Goal: Task Accomplishment & Management: Use online tool/utility

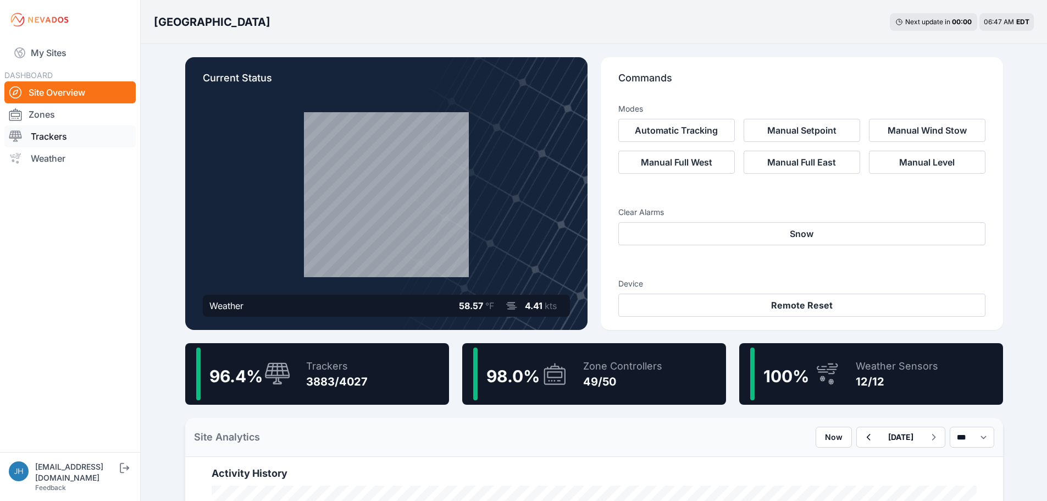
click at [51, 134] on link "Trackers" at bounding box center [69, 136] width 131 height 22
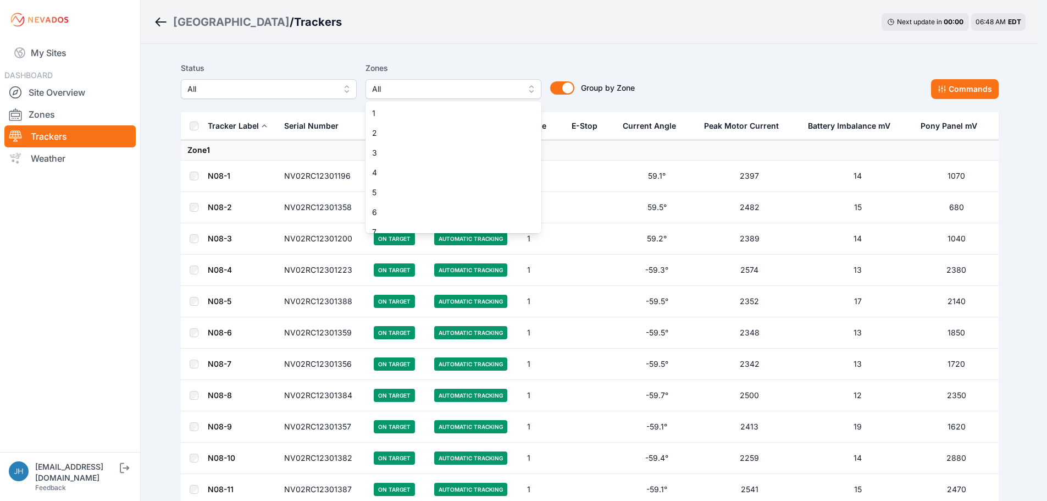
click at [535, 85] on button "All" at bounding box center [454, 89] width 176 height 20
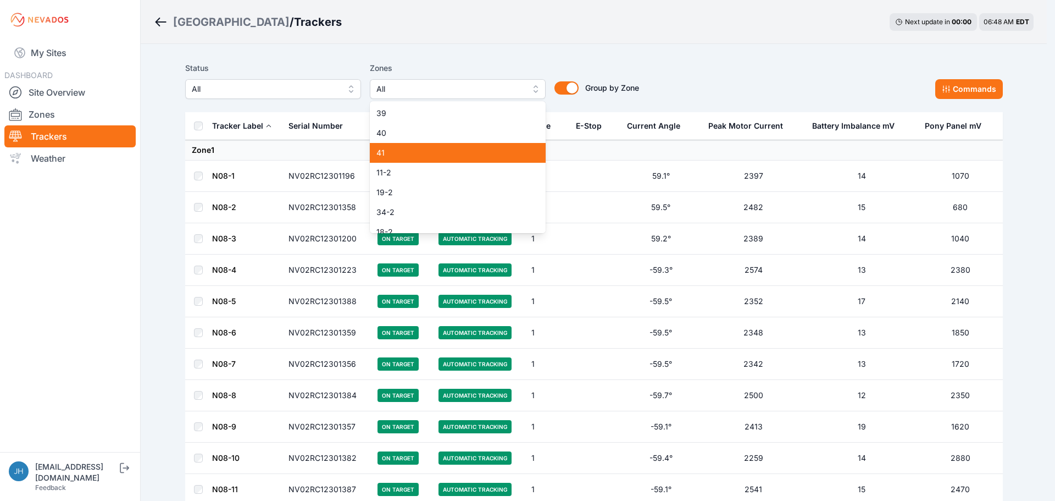
click at [493, 151] on span "41" at bounding box center [452, 152] width 150 height 11
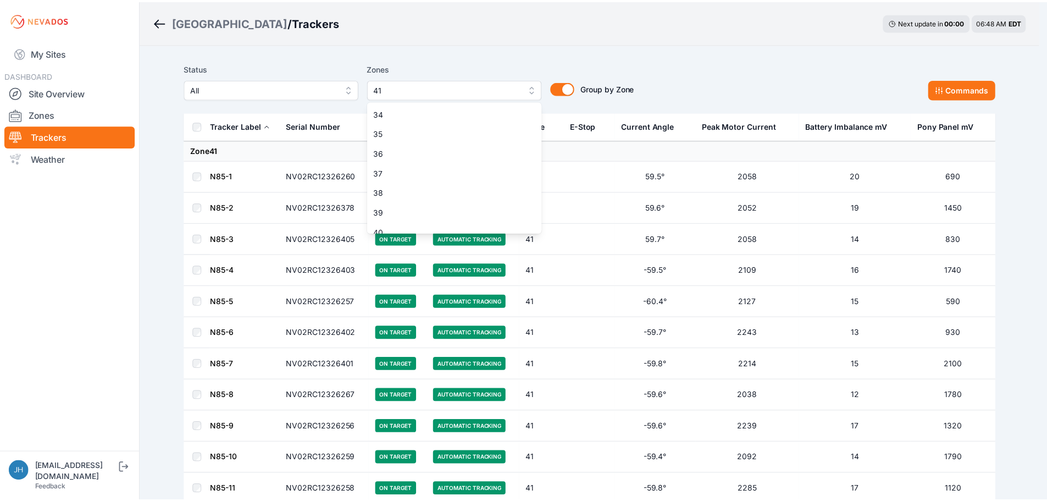
scroll to position [642, 0]
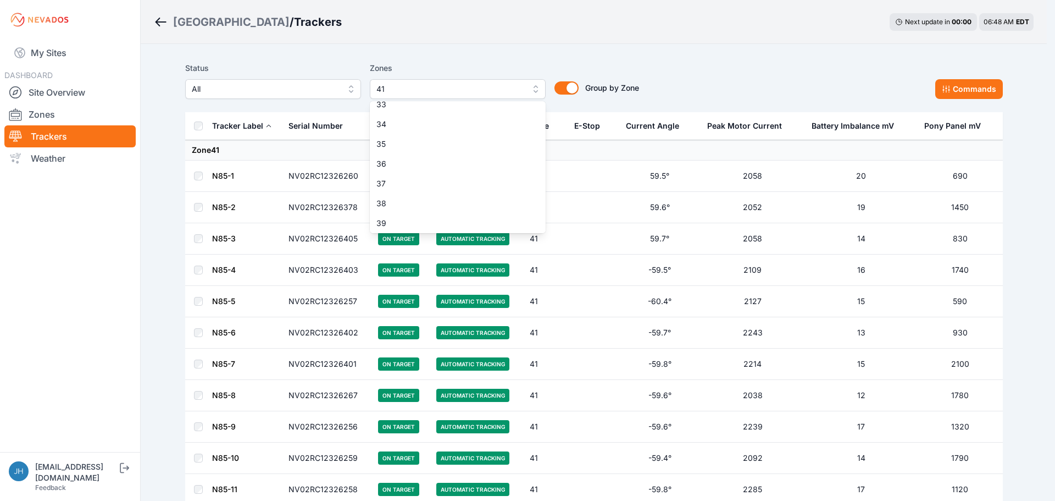
click at [712, 69] on div "Status All Zones 41 1 2 3 4 5 6 7 8 9 10 11 12 13 14 15 16 17 18 19 20 21 22 23…" at bounding box center [594, 80] width 818 height 37
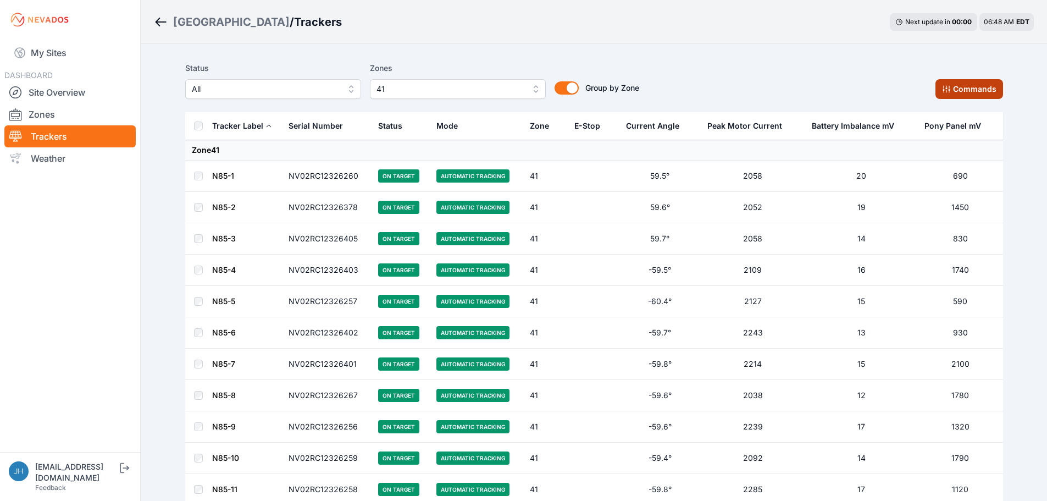
click at [948, 86] on icon at bounding box center [946, 89] width 9 height 9
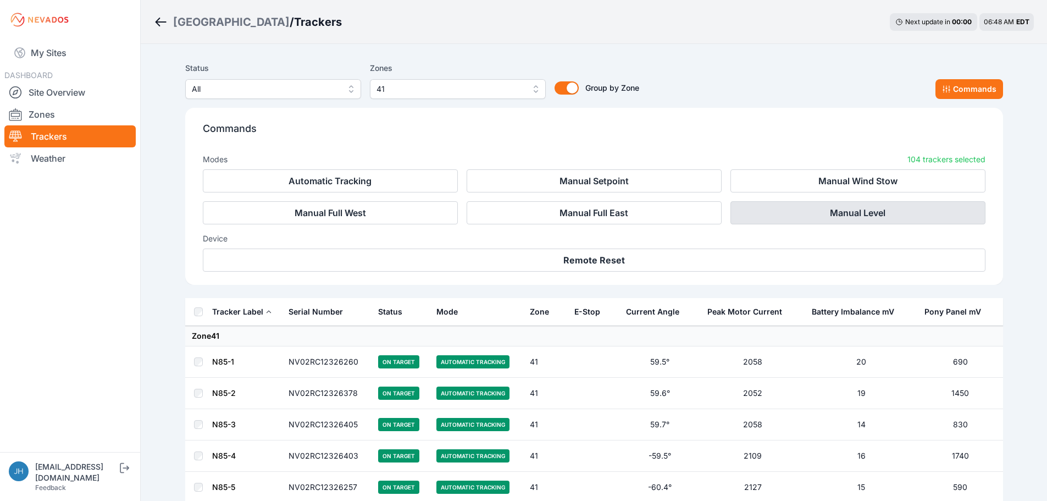
click at [826, 213] on button "Manual Level" at bounding box center [858, 212] width 255 height 23
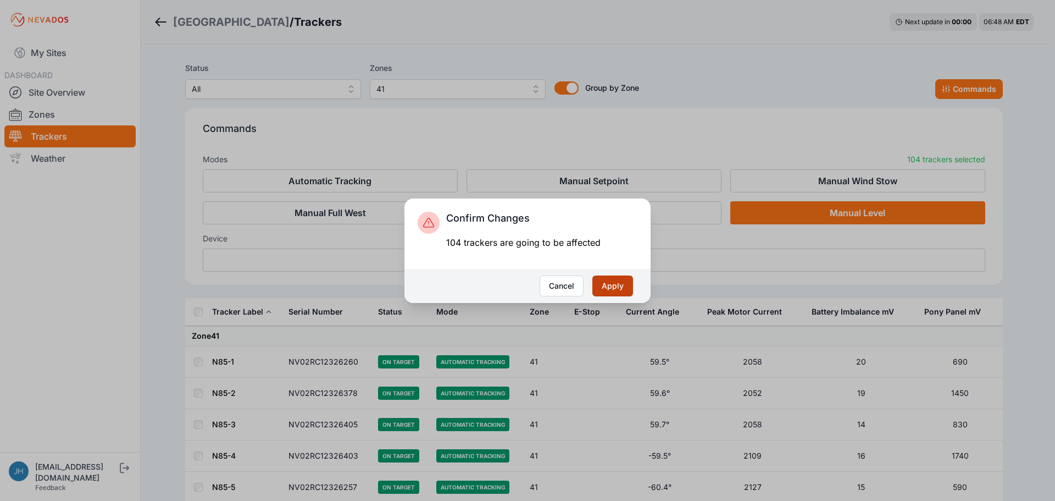
click at [614, 285] on button "Apply" at bounding box center [613, 285] width 41 height 21
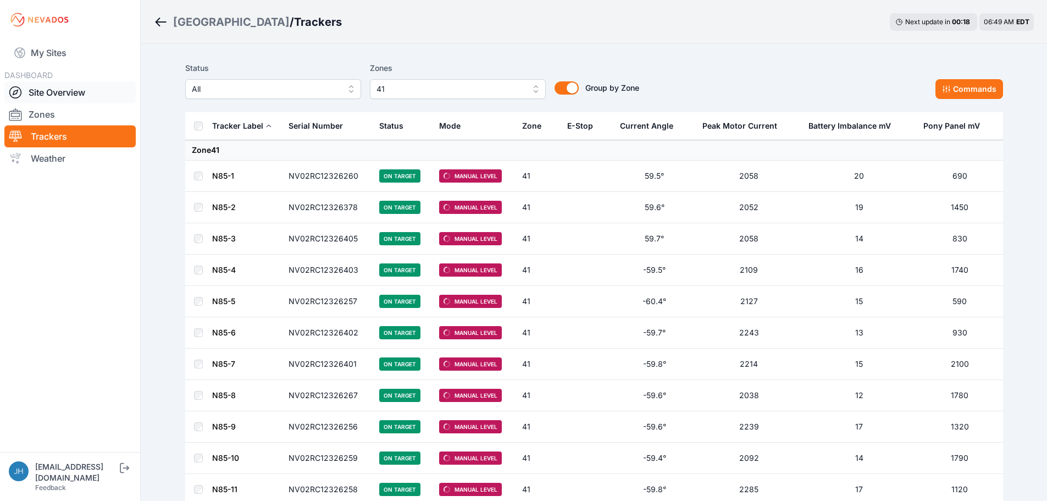
click at [84, 90] on link "Site Overview" at bounding box center [69, 92] width 131 height 22
